Goal: Find specific page/section: Find specific page/section

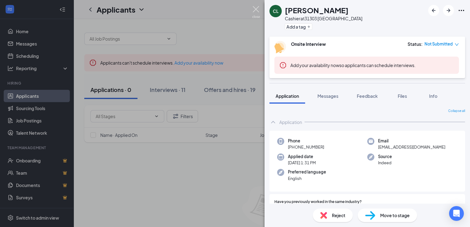
click at [256, 8] on img at bounding box center [256, 12] width 8 height 12
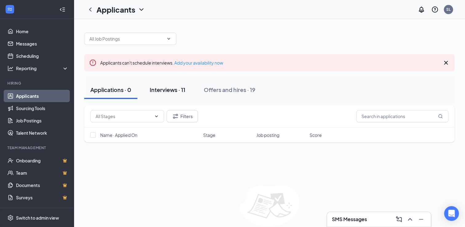
click at [174, 87] on div "Interviews · 11" at bounding box center [168, 90] width 36 height 8
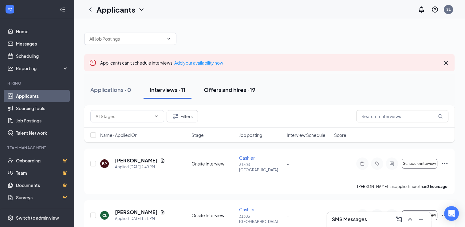
click at [242, 91] on div "Offers and hires · 19" at bounding box center [230, 90] width 52 height 8
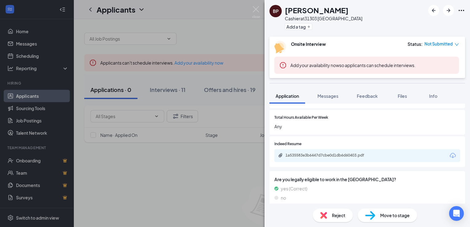
scroll to position [323, 0]
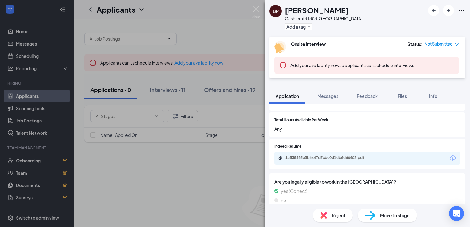
drag, startPoint x: 466, startPoint y: 106, endPoint x: 411, endPoint y: 81, distance: 61.3
click at [411, 81] on div "[PERSON_NAME] Cashier at [GEOGRAPHIC_DATA] Add a tag Onsite Interview Status : …" at bounding box center [366, 113] width 205 height 227
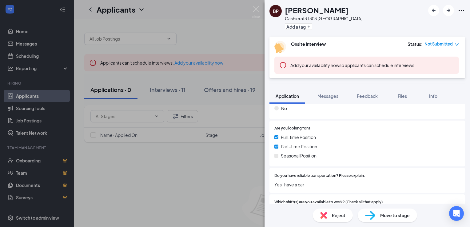
scroll to position [175, 0]
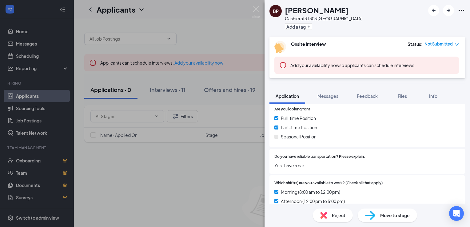
drag, startPoint x: 467, startPoint y: 173, endPoint x: 344, endPoint y: 144, distance: 126.2
click at [344, 149] on div "Do you have reliable transportation? Please explain. Yes I have a car" at bounding box center [366, 161] width 195 height 25
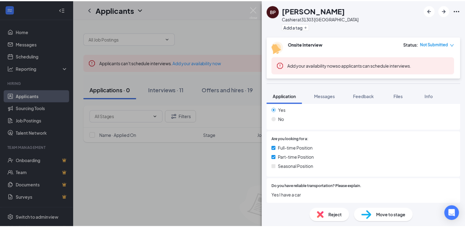
scroll to position [141, 0]
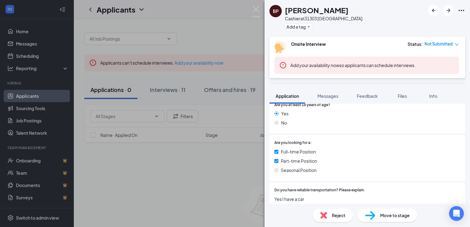
drag, startPoint x: 467, startPoint y: 107, endPoint x: 462, endPoint y: 79, distance: 29.0
click at [462, 79] on div "[PERSON_NAME] Cashier at [GEOGRAPHIC_DATA] Add a tag Onsite Interview Status : …" at bounding box center [366, 113] width 205 height 227
click at [253, 9] on img at bounding box center [256, 12] width 8 height 12
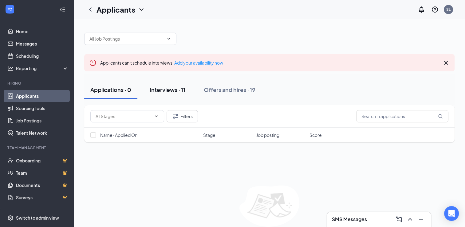
click at [157, 86] on div "Interviews · 11" at bounding box center [168, 90] width 36 height 8
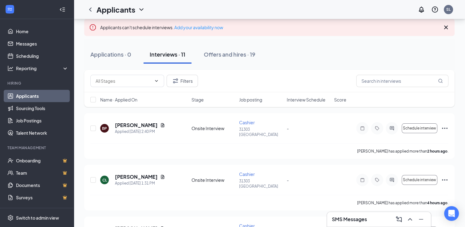
scroll to position [34, 0]
